Goal: Information Seeking & Learning: Check status

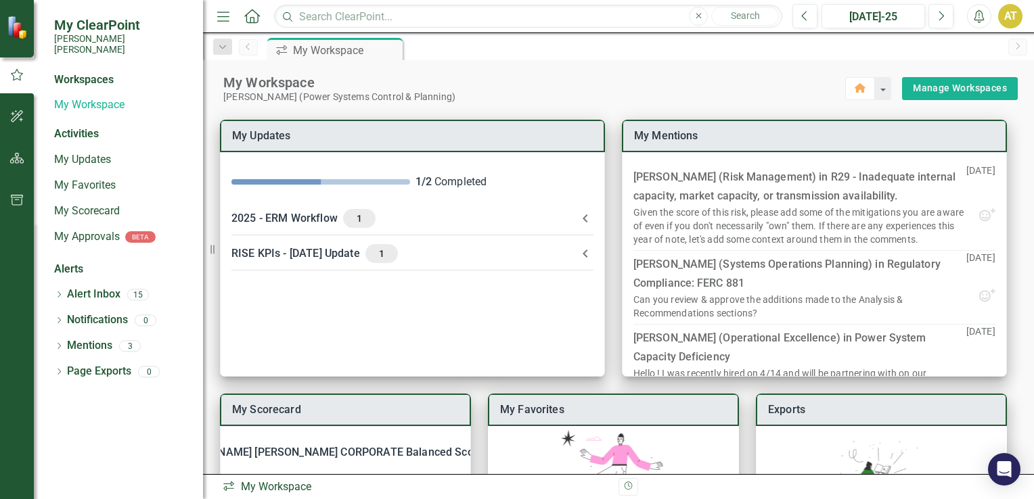
click at [16, 30] on img at bounding box center [19, 28] width 24 height 24
click at [108, 204] on link "My Scorecard" at bounding box center [121, 212] width 135 height 16
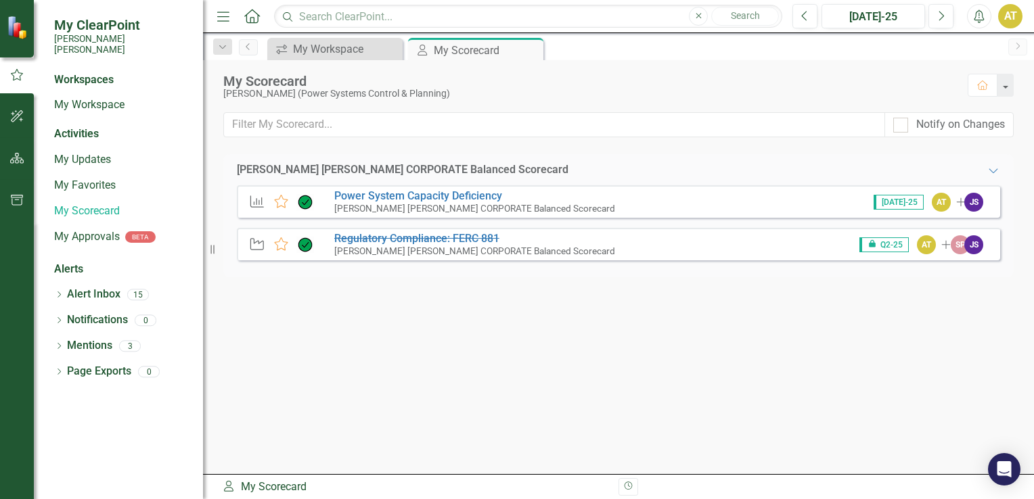
click at [101, 74] on div "Workspaces" at bounding box center [84, 80] width 60 height 16
click at [98, 32] on div "My ClearPoint Santee Cooper" at bounding box center [121, 36] width 135 height 39
drag, startPoint x: 98, startPoint y: 32, endPoint x: 155, endPoint y: 122, distance: 106.4
click at [154, 126] on div "Activities" at bounding box center [121, 134] width 135 height 16
click at [336, 53] on div "My Workspace" at bounding box center [337, 49] width 89 height 17
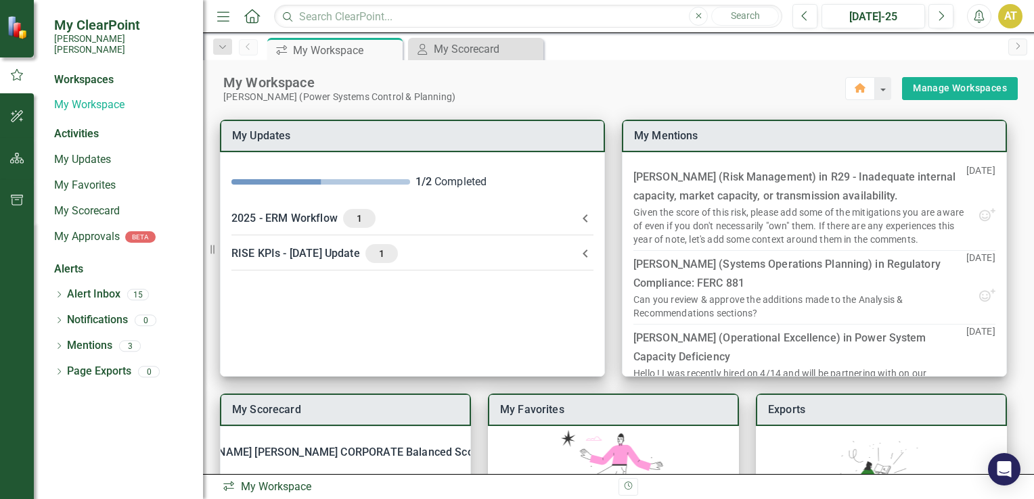
click at [249, 20] on icon "Home" at bounding box center [252, 16] width 18 height 14
click at [325, 454] on div "[PERSON_NAME] [PERSON_NAME] CORPORATE Balanced Scorecard" at bounding box center [336, 452] width 337 height 19
click at [223, 47] on icon "Dropdown" at bounding box center [222, 47] width 12 height 9
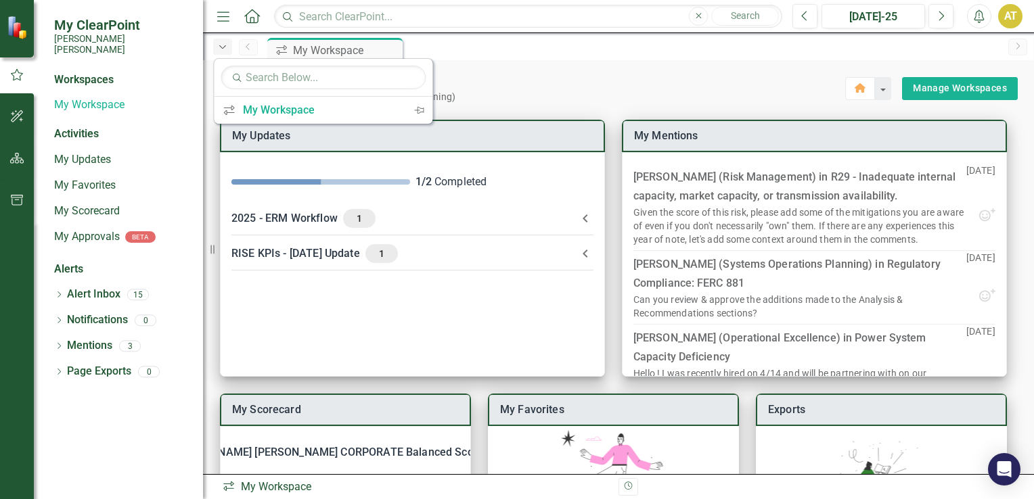
click at [223, 47] on icon "Dropdown" at bounding box center [222, 47] width 12 height 9
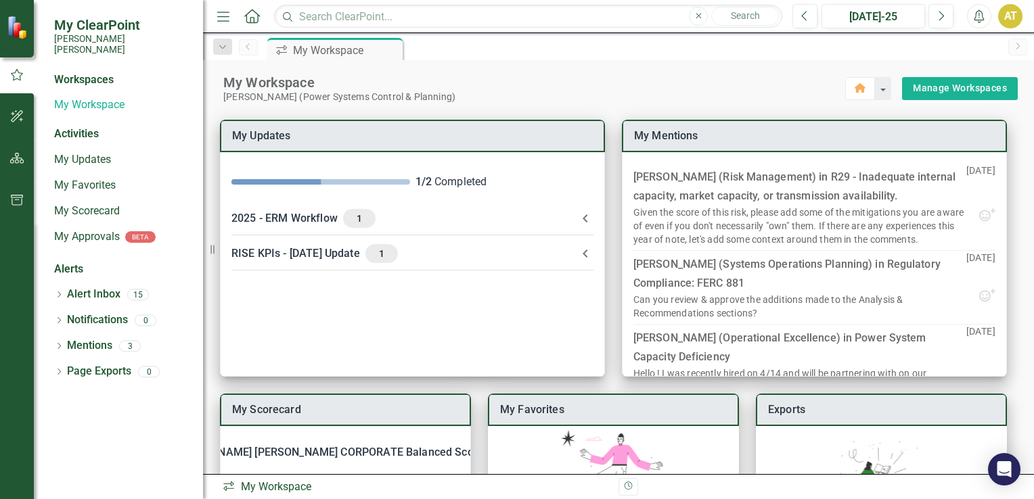
click at [254, 23] on link "Home" at bounding box center [252, 16] width 18 height 20
click at [873, 91] on button "button" at bounding box center [882, 88] width 18 height 23
click at [15, 202] on icon "button" at bounding box center [17, 200] width 14 height 11
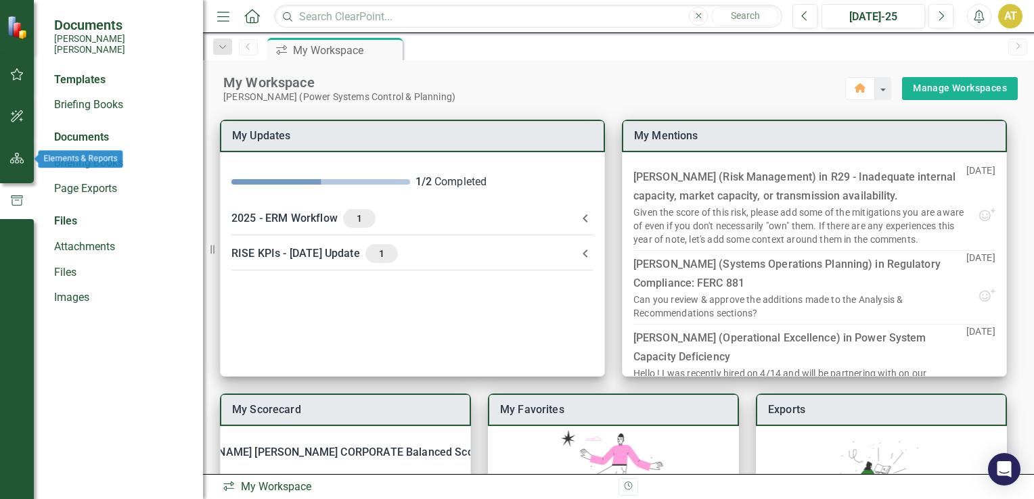
click at [14, 158] on icon "button" at bounding box center [17, 158] width 14 height 11
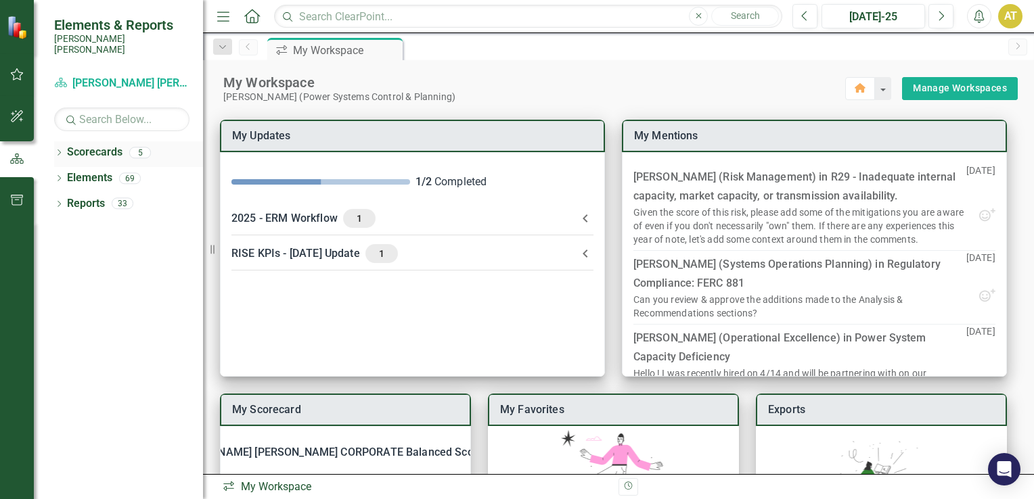
click at [57, 150] on icon "Dropdown" at bounding box center [58, 153] width 9 height 7
click at [113, 196] on link "RISE: [PERSON_NAME] [PERSON_NAME] Recognizing Innovation, Safety and Excellence" at bounding box center [138, 204] width 129 height 16
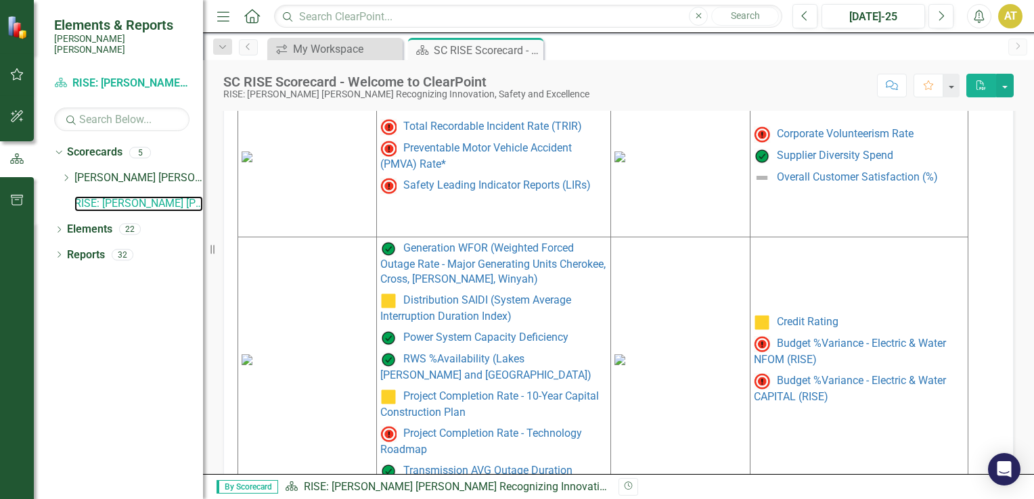
scroll to position [654, 0]
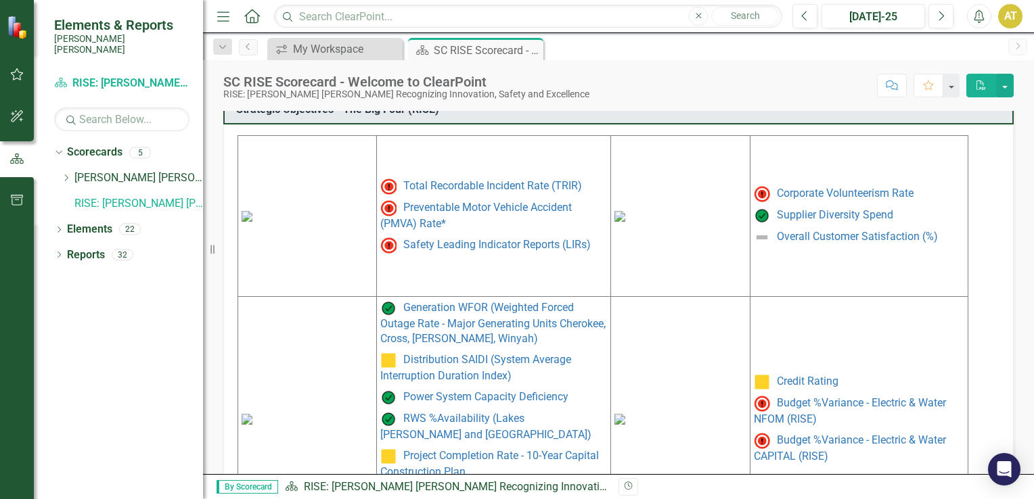
click at [625, 211] on img at bounding box center [619, 216] width 11 height 11
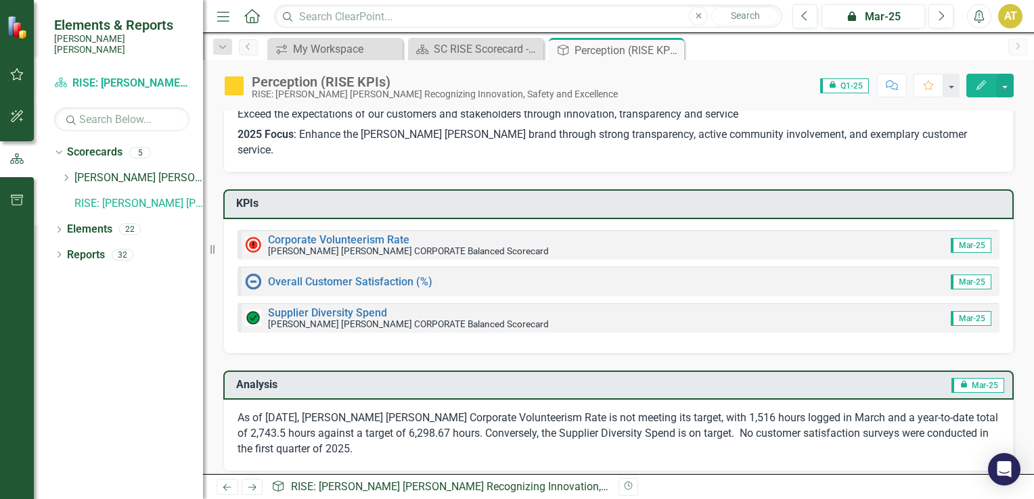
scroll to position [53, 0]
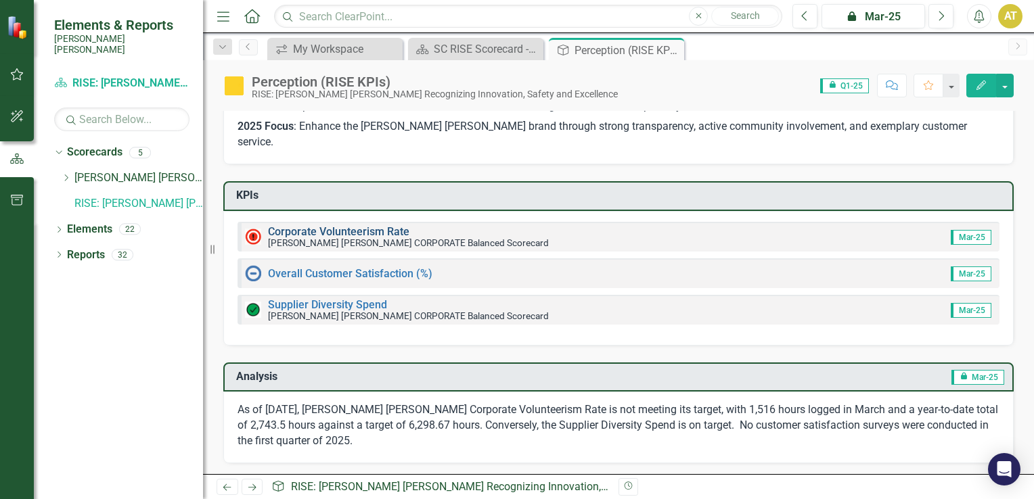
click at [365, 225] on link "Corporate Volunteerism Rate" at bounding box center [338, 231] width 141 height 13
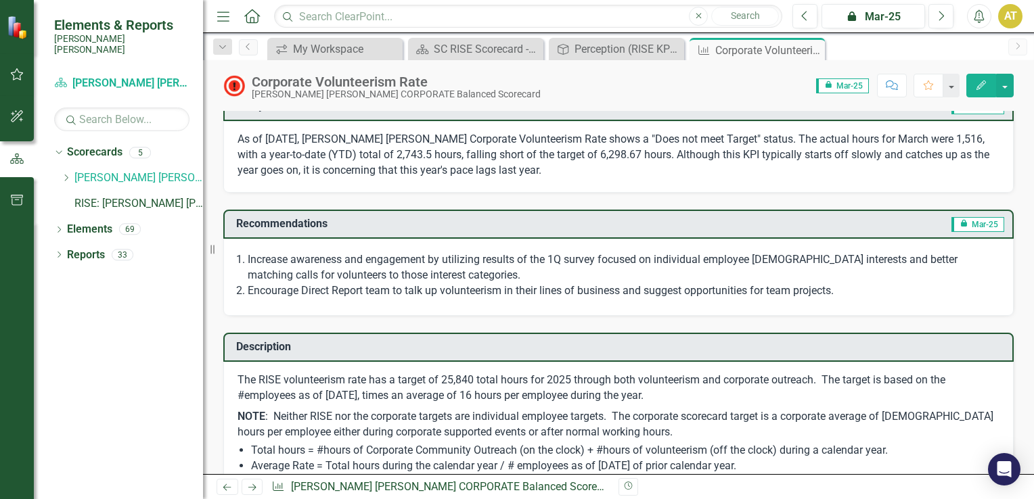
scroll to position [311, 0]
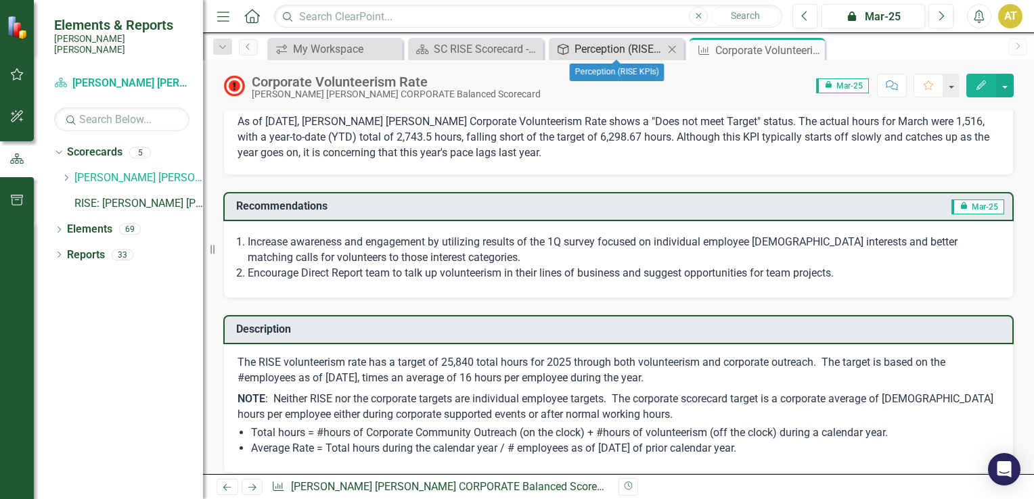
click at [595, 50] on div "Perception (RISE KPIs)" at bounding box center [618, 49] width 89 height 17
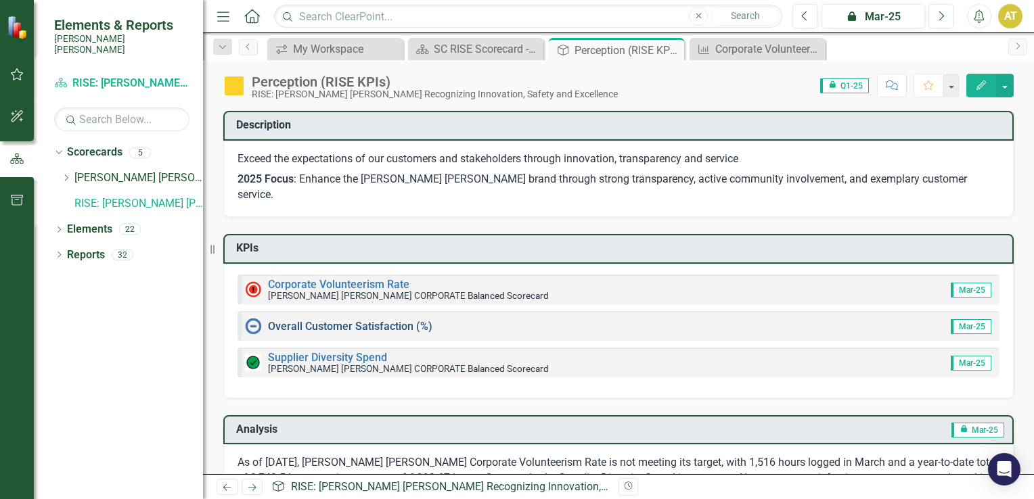
click at [350, 320] on link "Overall Customer Satisfaction (%)" at bounding box center [350, 326] width 164 height 13
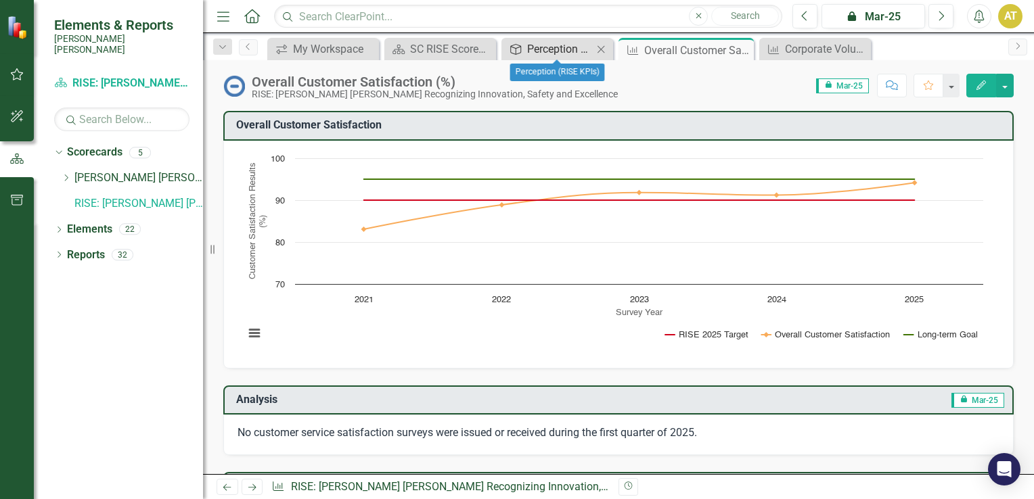
click at [550, 55] on div "Perception (RISE KPIs)" at bounding box center [560, 49] width 66 height 17
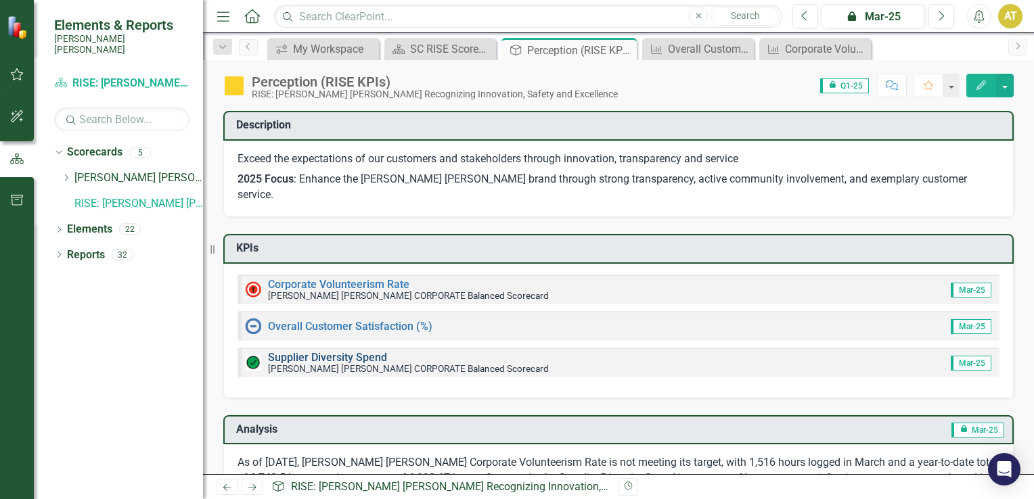
click at [365, 351] on link "Supplier Diversity Spend" at bounding box center [327, 357] width 119 height 13
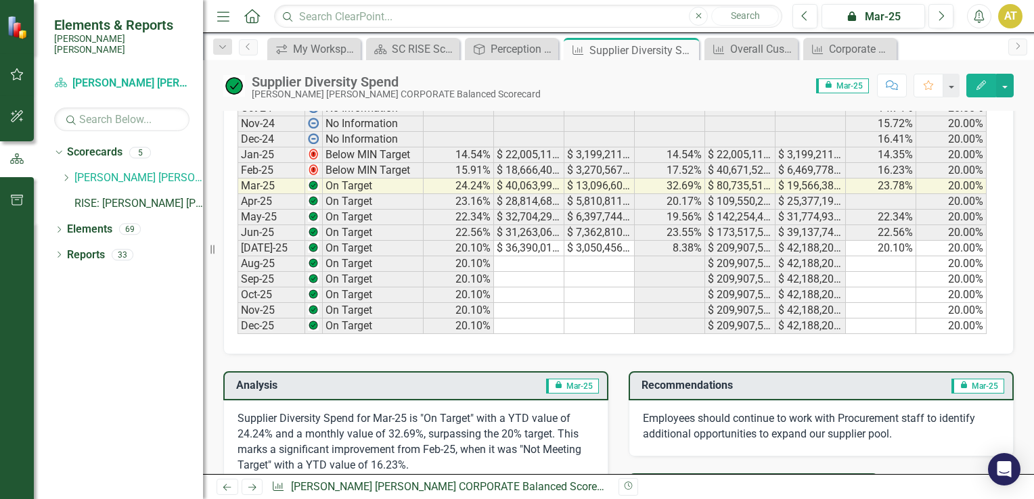
scroll to position [809, 0]
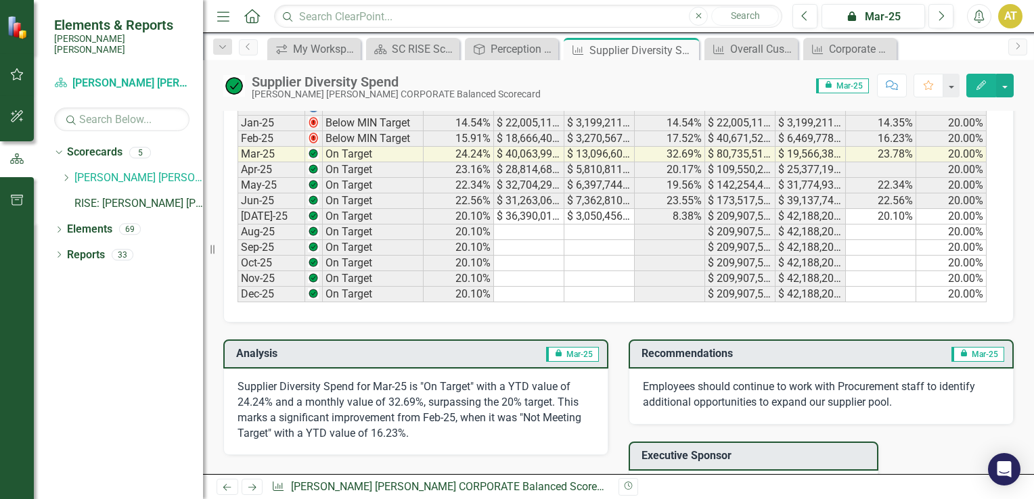
click at [258, 212] on td "[DATE]-25" at bounding box center [271, 217] width 68 height 16
click at [351, 209] on td "On Target" at bounding box center [373, 217] width 101 height 16
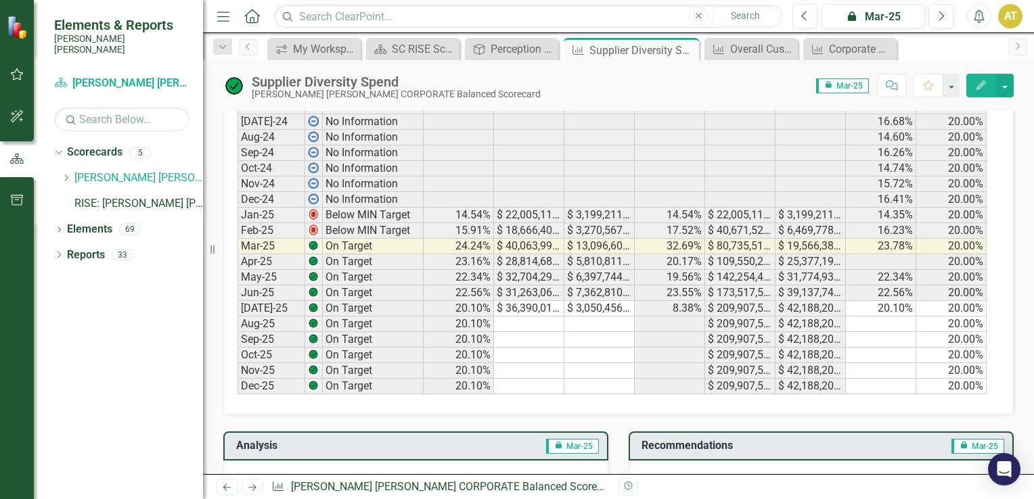
scroll to position [720, 0]
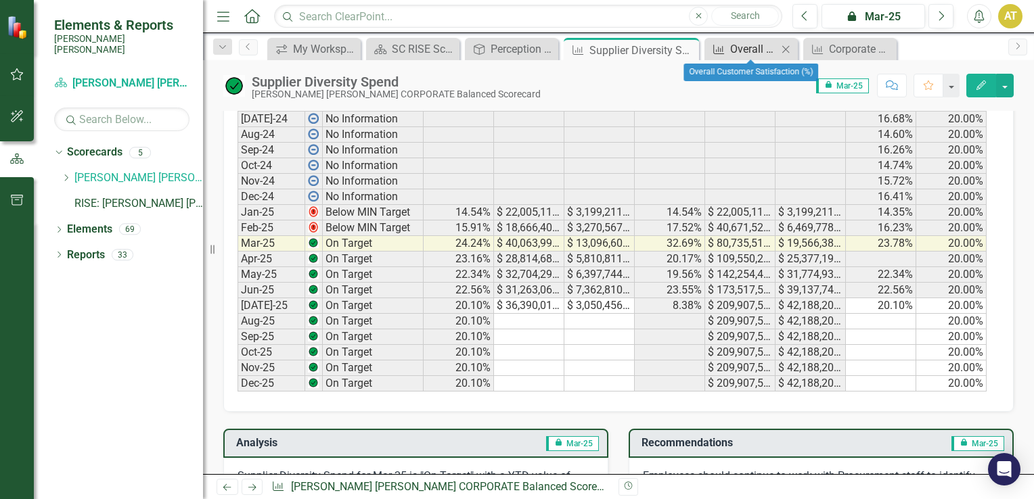
click at [760, 52] on div "Overall Customer Satisfaction (%)" at bounding box center [753, 49] width 47 height 17
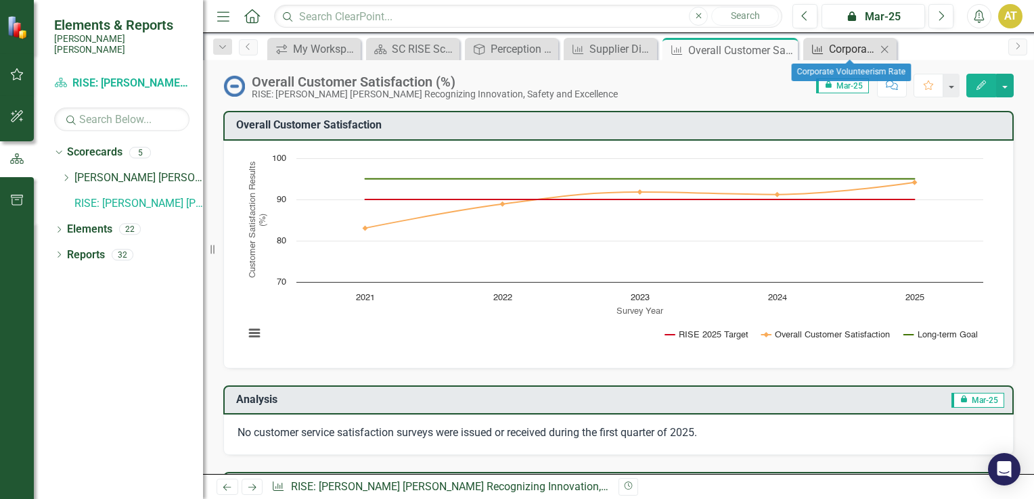
click at [820, 47] on icon "KPI" at bounding box center [817, 49] width 14 height 11
